Goal: Task Accomplishment & Management: Complete application form

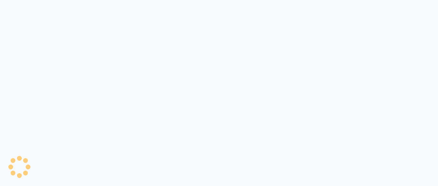
drag, startPoint x: 0, startPoint y: 0, endPoint x: 87, endPoint y: 90, distance: 124.8
click at [87, 90] on div at bounding box center [219, 93] width 438 height 186
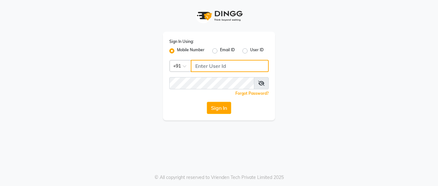
drag, startPoint x: 215, startPoint y: 75, endPoint x: 197, endPoint y: 64, distance: 20.9
click at [197, 64] on input "Username" at bounding box center [230, 66] width 78 height 12
type input "8660779577"
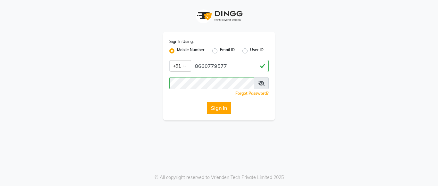
click at [216, 105] on button "Sign In" at bounding box center [219, 108] width 24 height 12
click at [260, 81] on icon at bounding box center [261, 83] width 6 height 5
click at [260, 81] on icon at bounding box center [262, 83] width 6 height 5
